Goal: Information Seeking & Learning: Check status

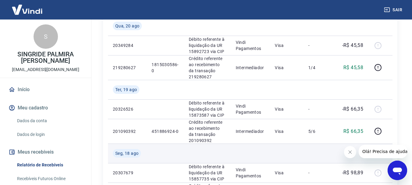
scroll to position [183, 0]
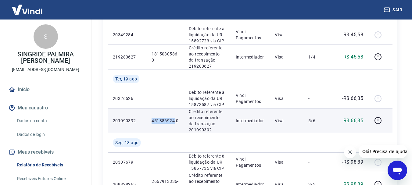
drag, startPoint x: 152, startPoint y: 120, endPoint x: 174, endPoint y: 124, distance: 21.9
click at [174, 124] on td "451886924-0" at bounding box center [165, 120] width 37 height 25
copy p "451886924"
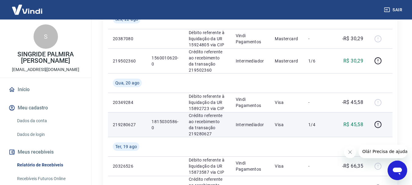
scroll to position [122, 0]
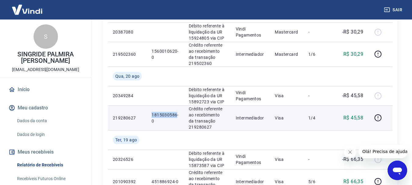
drag, startPoint x: 151, startPoint y: 113, endPoint x: 172, endPoint y: 115, distance: 20.8
click at [175, 115] on p "1815030586-0" at bounding box center [164, 118] width 27 height 12
drag, startPoint x: 172, startPoint y: 114, endPoint x: 178, endPoint y: 128, distance: 14.6
click at [179, 127] on td "1815030586-0" at bounding box center [165, 117] width 37 height 25
drag, startPoint x: 151, startPoint y: 113, endPoint x: 176, endPoint y: 115, distance: 24.5
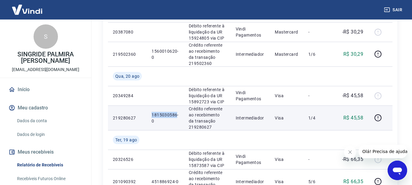
click at [176, 115] on p "1815030586-0" at bounding box center [164, 118] width 27 height 12
copy p "1815030586"
